Goal: Information Seeking & Learning: Understand process/instructions

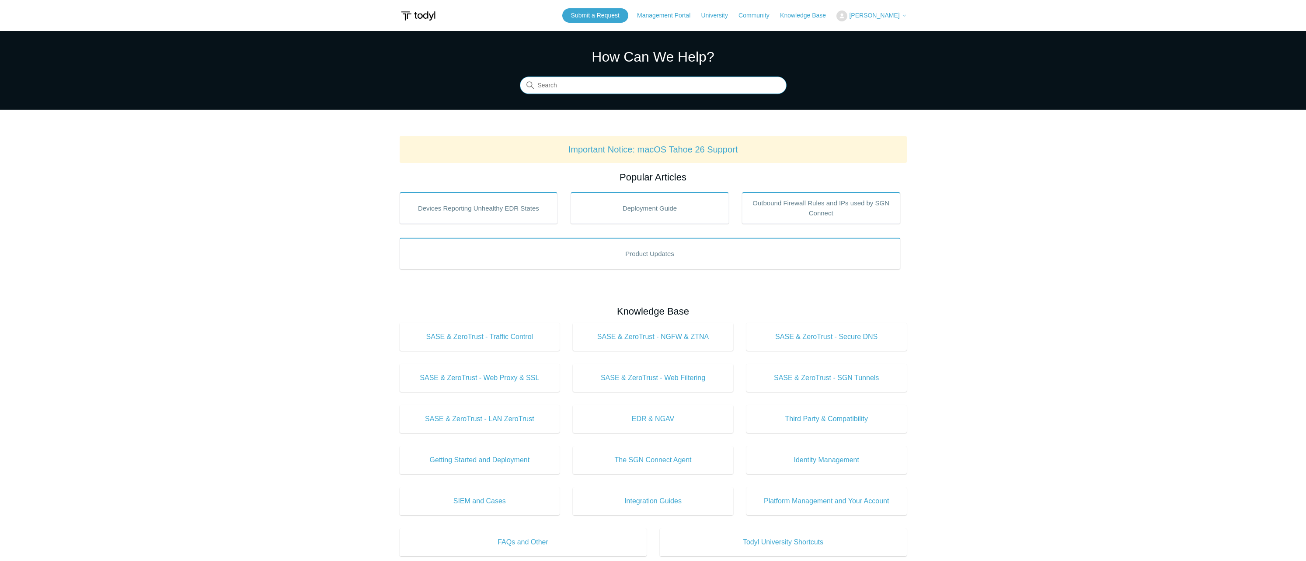
click at [651, 78] on input "Search" at bounding box center [653, 85] width 267 height 17
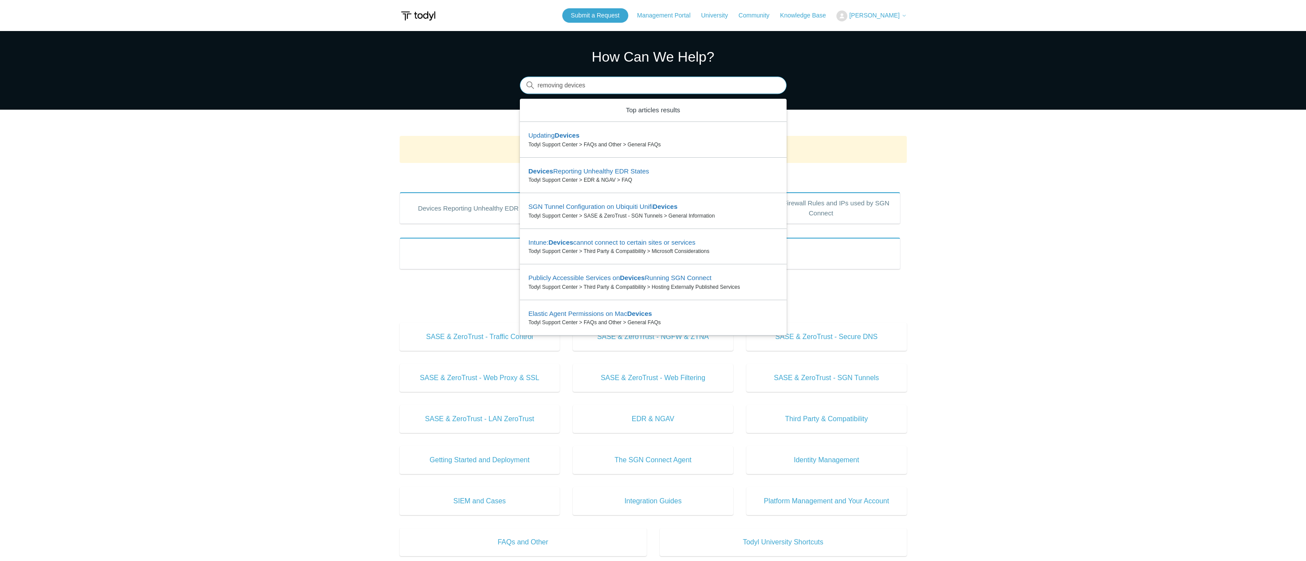
type input "removing devices"
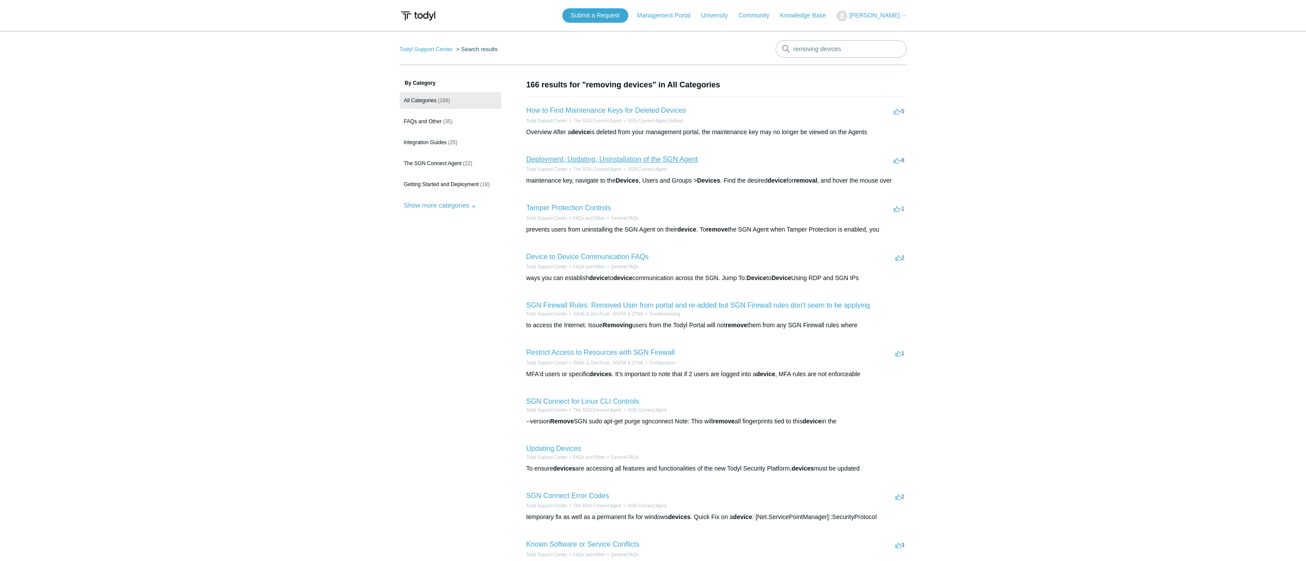
click at [695, 161] on link "Deployment, Updating, Uninstallation of the SGN Agent" at bounding box center [611, 159] width 171 height 7
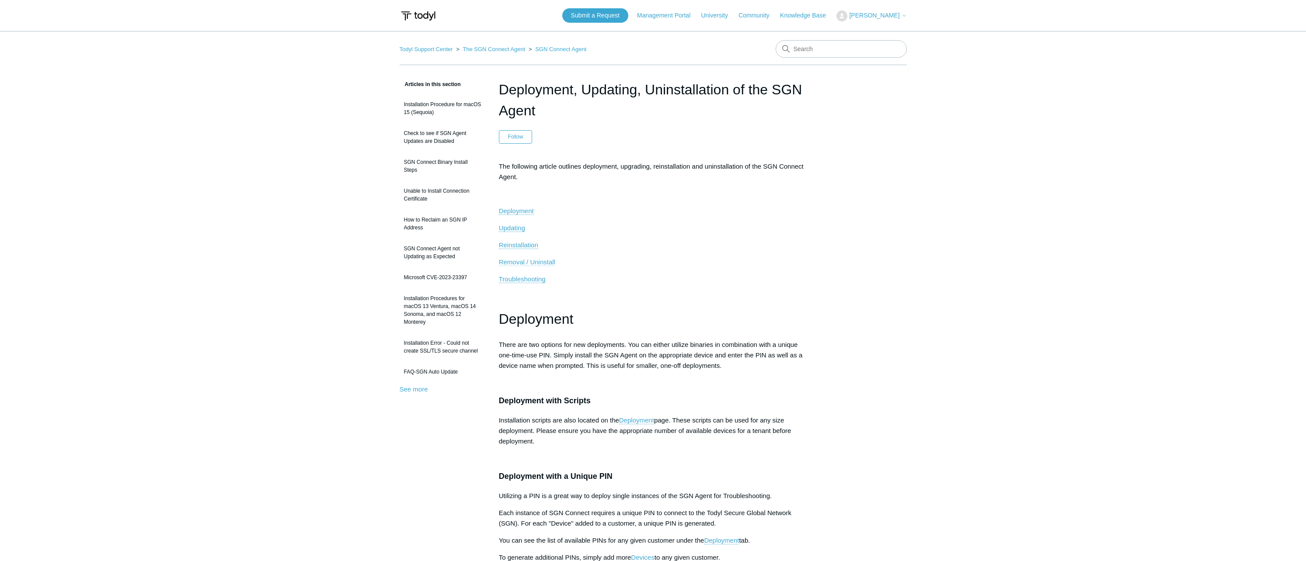
click at [543, 263] on span "Removal / Uninstall" at bounding box center [527, 261] width 56 height 7
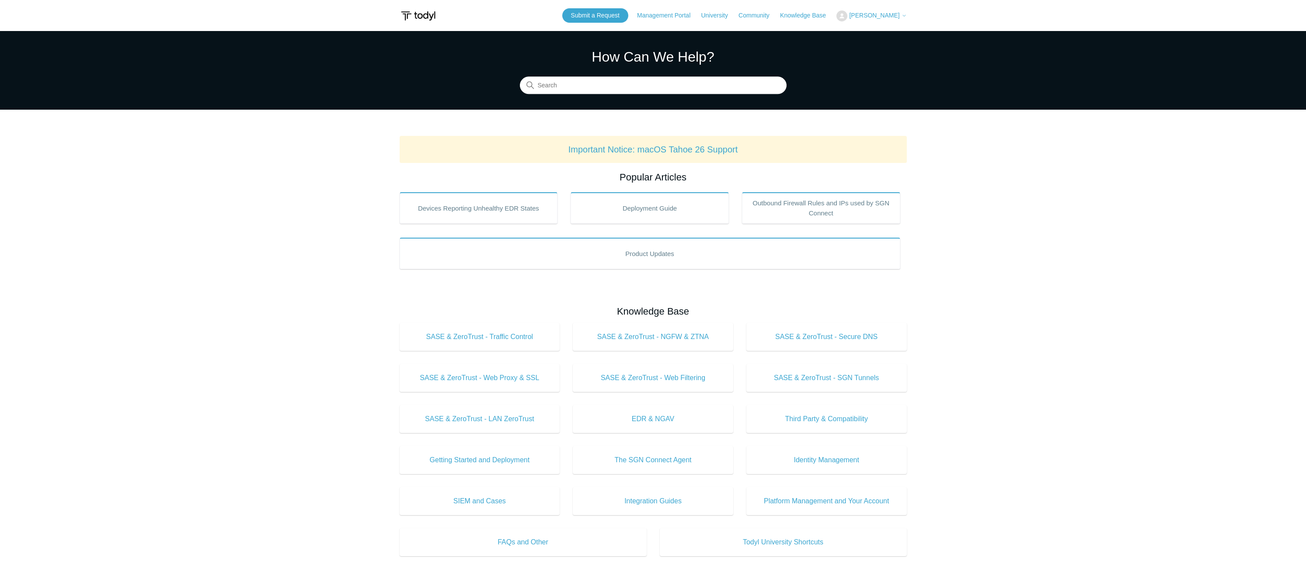
click at [887, 14] on span "[PERSON_NAME]" at bounding box center [874, 15] width 50 height 7
click at [886, 31] on link "My Support Requests" at bounding box center [879, 34] width 85 height 15
